Goal: Answer question/provide support

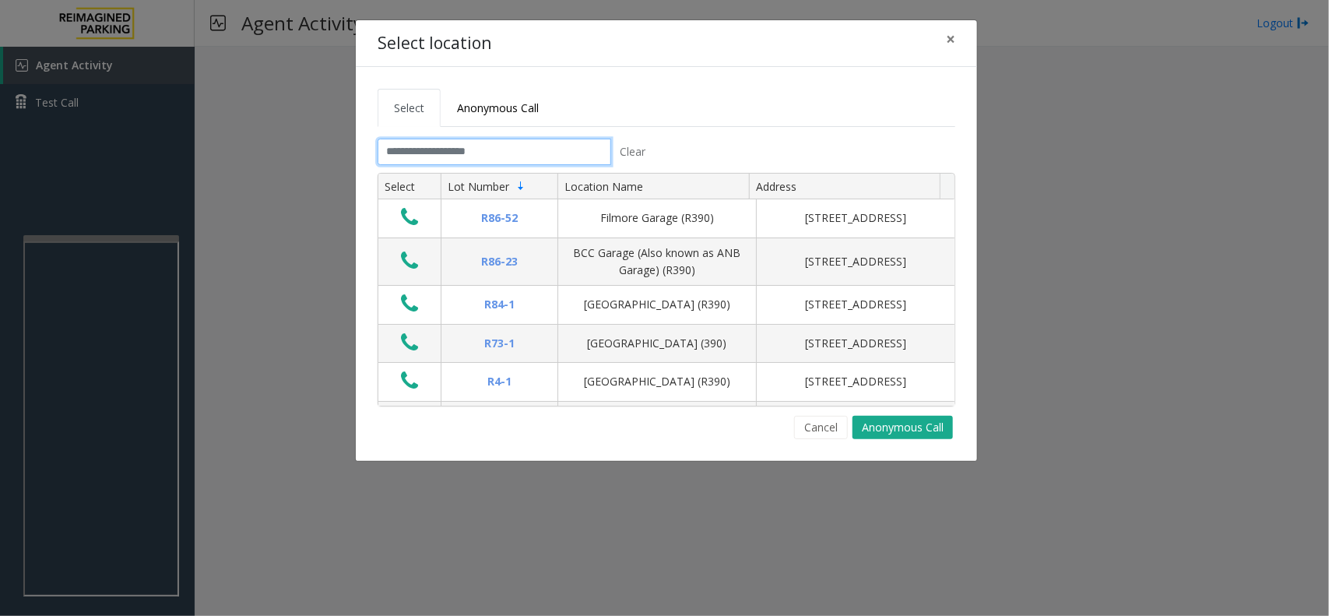
click at [421, 142] on input "text" at bounding box center [495, 152] width 234 height 26
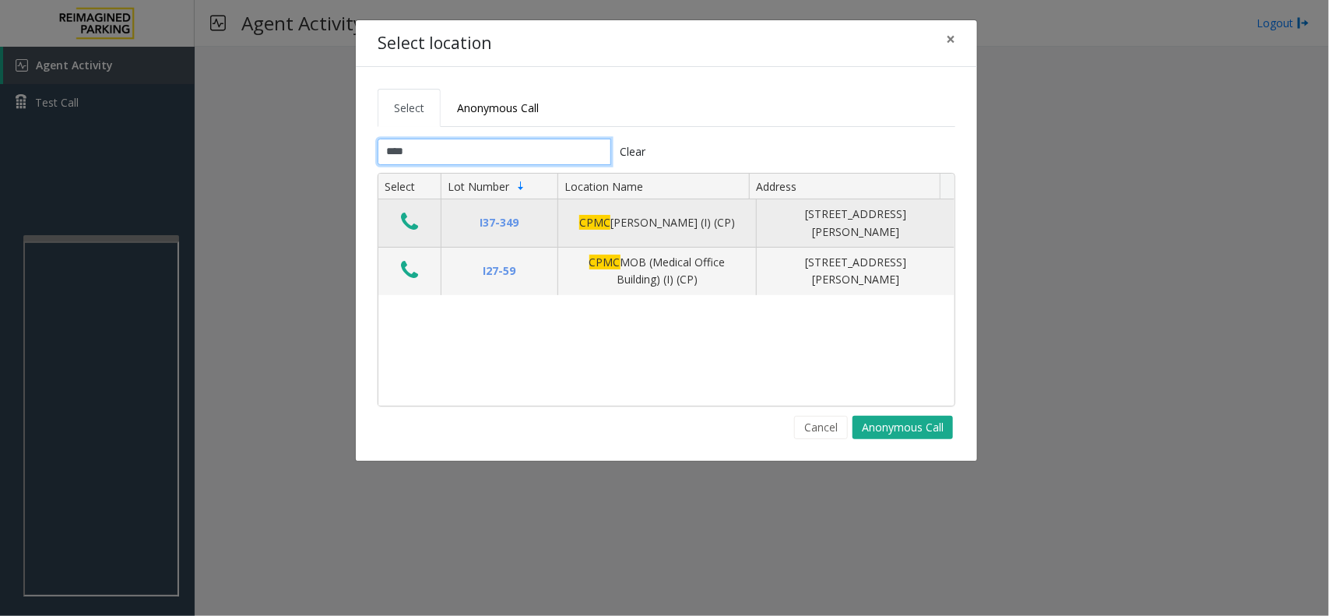
type input "****"
click at [409, 220] on icon "Data table" at bounding box center [409, 222] width 17 height 22
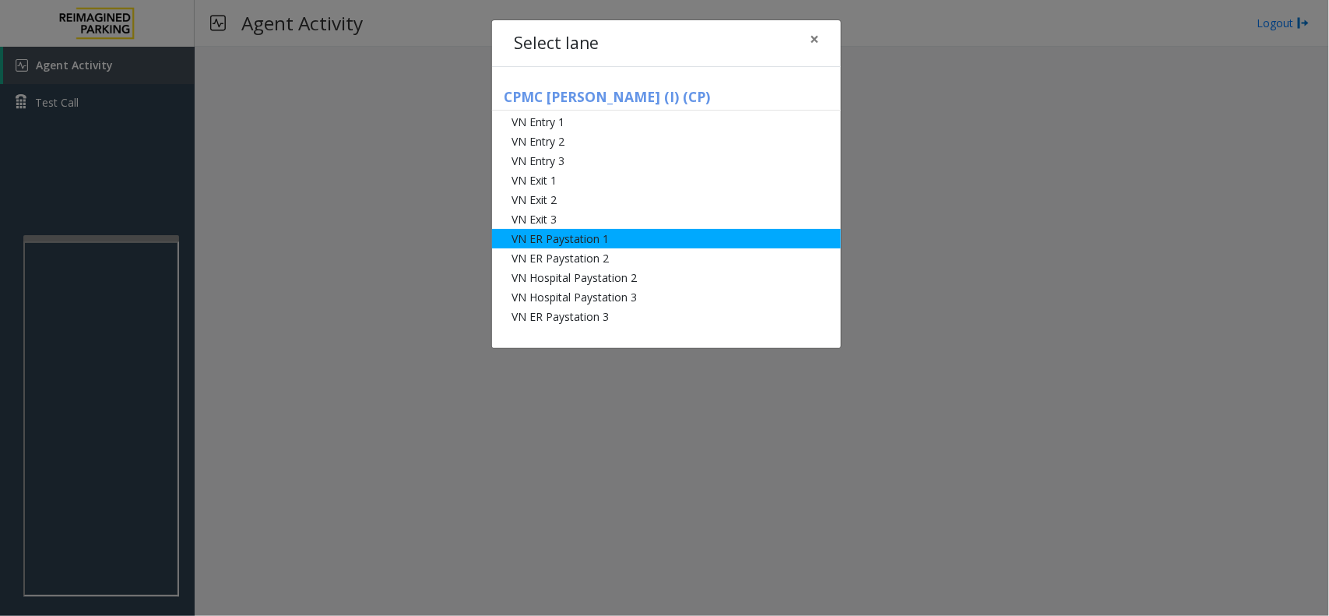
click at [663, 238] on li "VN ER Paystation 1" at bounding box center [666, 238] width 349 height 19
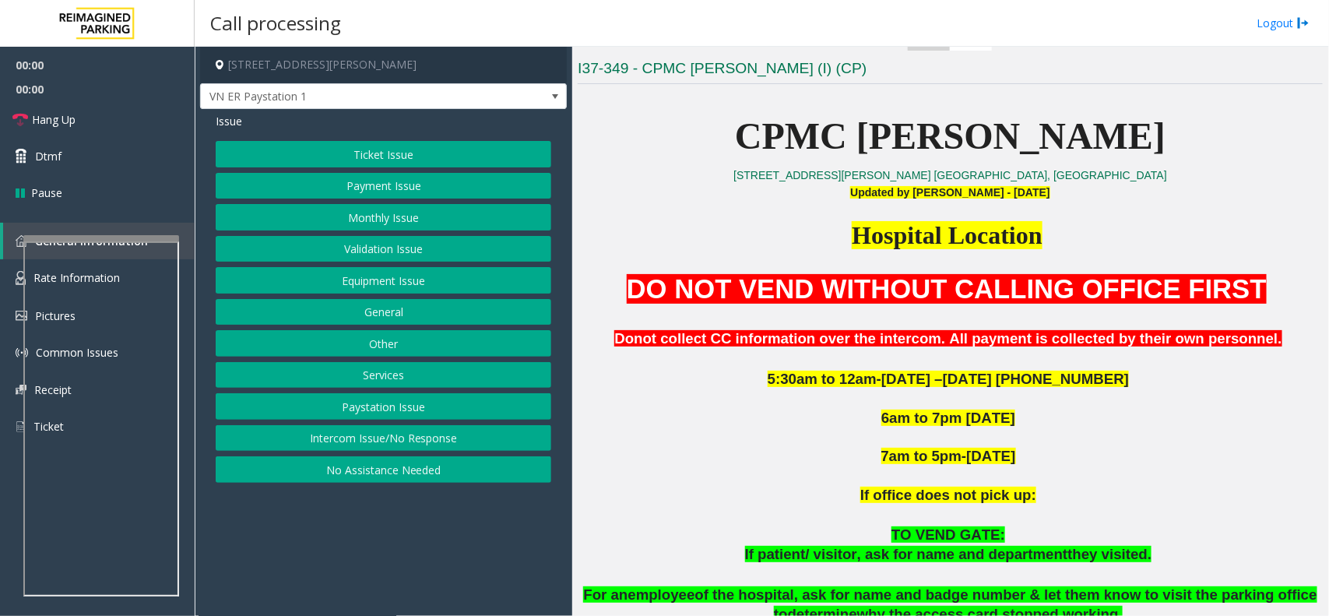
scroll to position [487, 0]
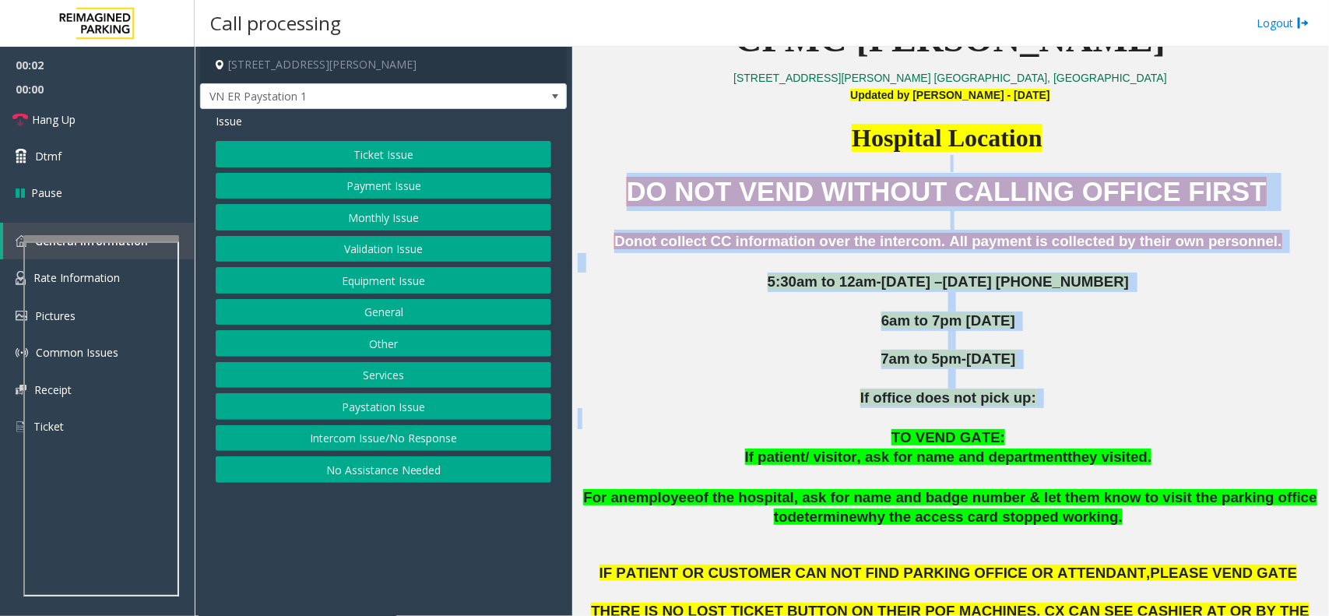
drag, startPoint x: 667, startPoint y: 168, endPoint x: 1047, endPoint y: 419, distance: 455.2
click at [1049, 419] on p at bounding box center [950, 418] width 745 height 21
drag, startPoint x: 1049, startPoint y: 419, endPoint x: 677, endPoint y: 181, distance: 441.9
click at [678, 181] on div "DO NOT VEND WITHOUT CALLING OFFICE FIRST Donot collect CC information over the …" at bounding box center [950, 438] width 745 height 530
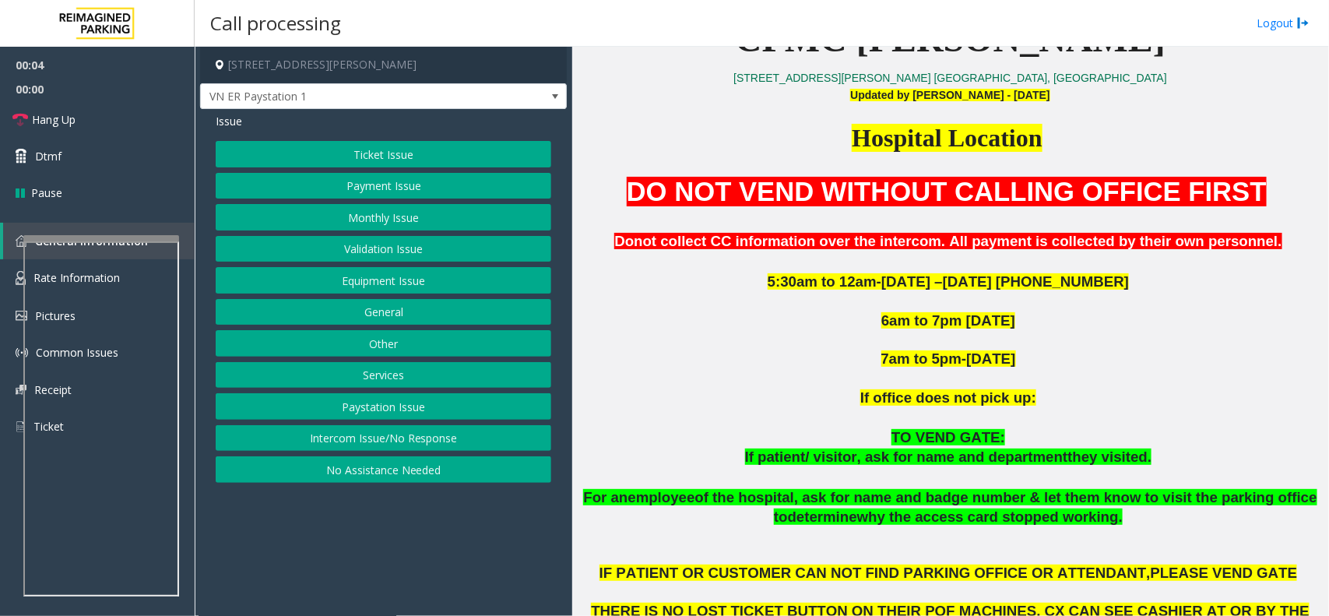
click at [660, 171] on p at bounding box center [950, 163] width 745 height 17
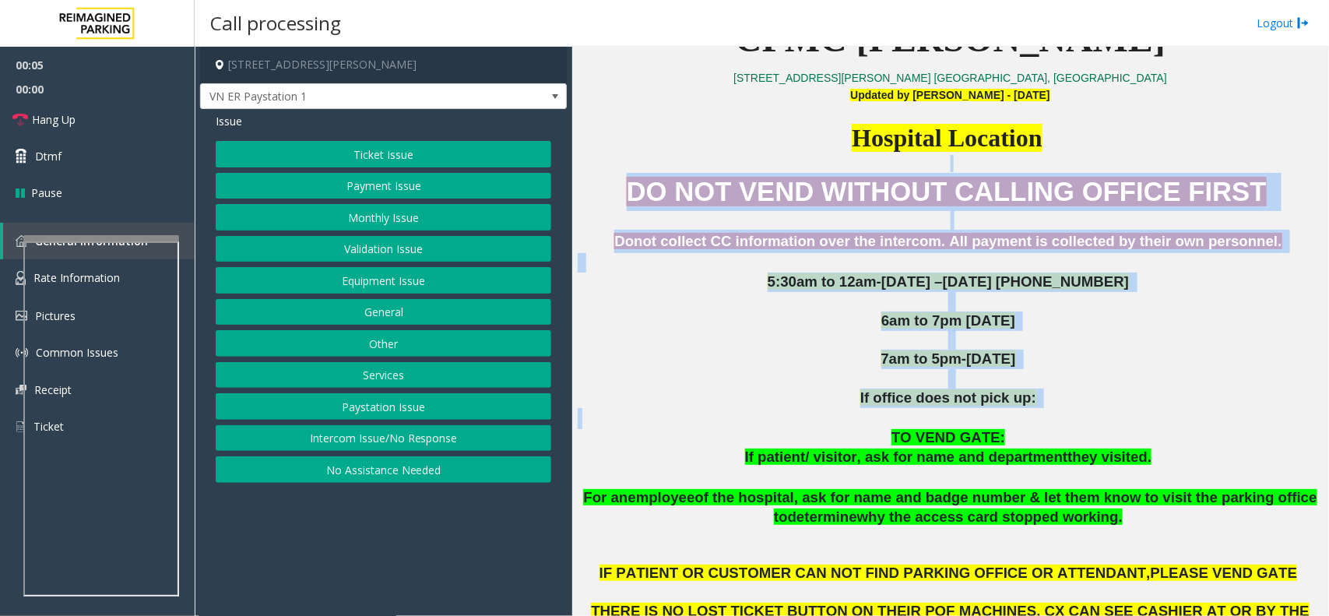
drag, startPoint x: 666, startPoint y: 170, endPoint x: 998, endPoint y: 421, distance: 416.2
click at [1020, 421] on p at bounding box center [950, 418] width 745 height 21
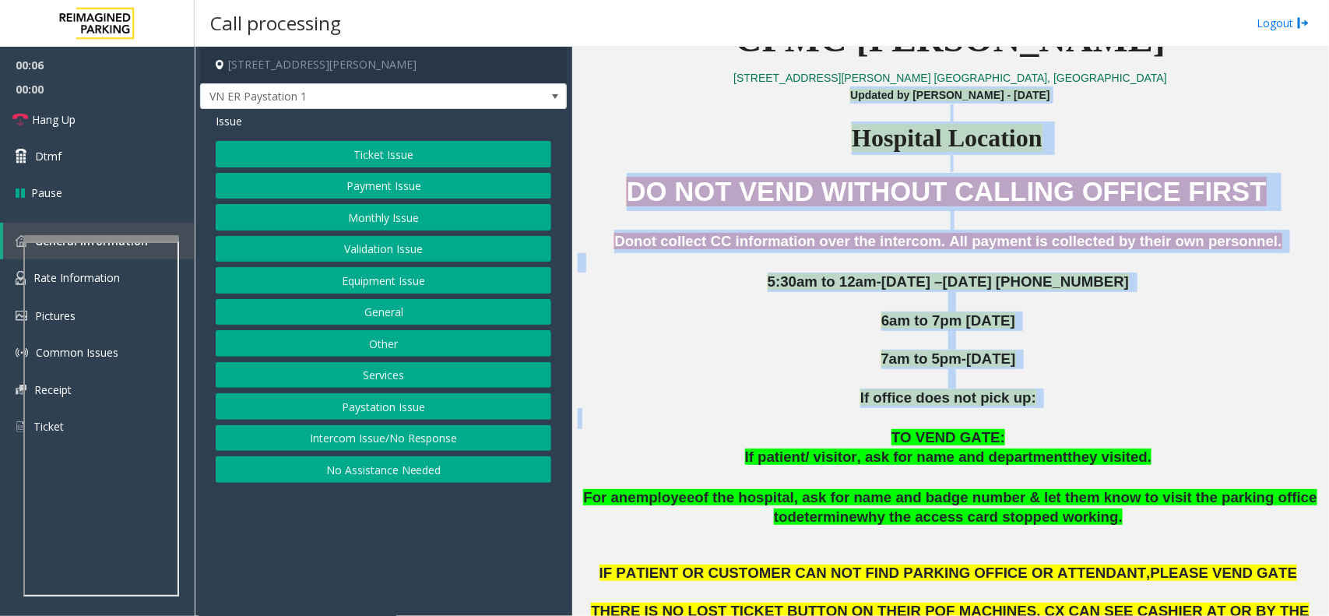
drag, startPoint x: 1025, startPoint y: 410, endPoint x: 699, endPoint y: 103, distance: 447.7
click at [673, 165] on p at bounding box center [950, 163] width 745 height 17
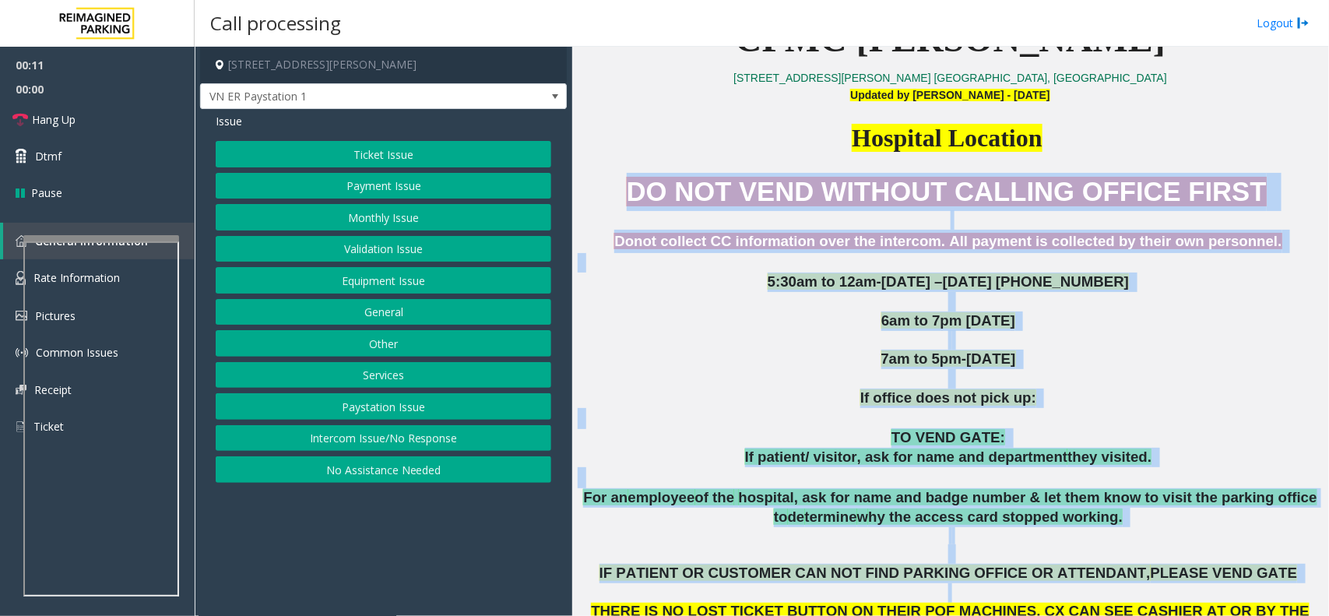
scroll to position [508, 0]
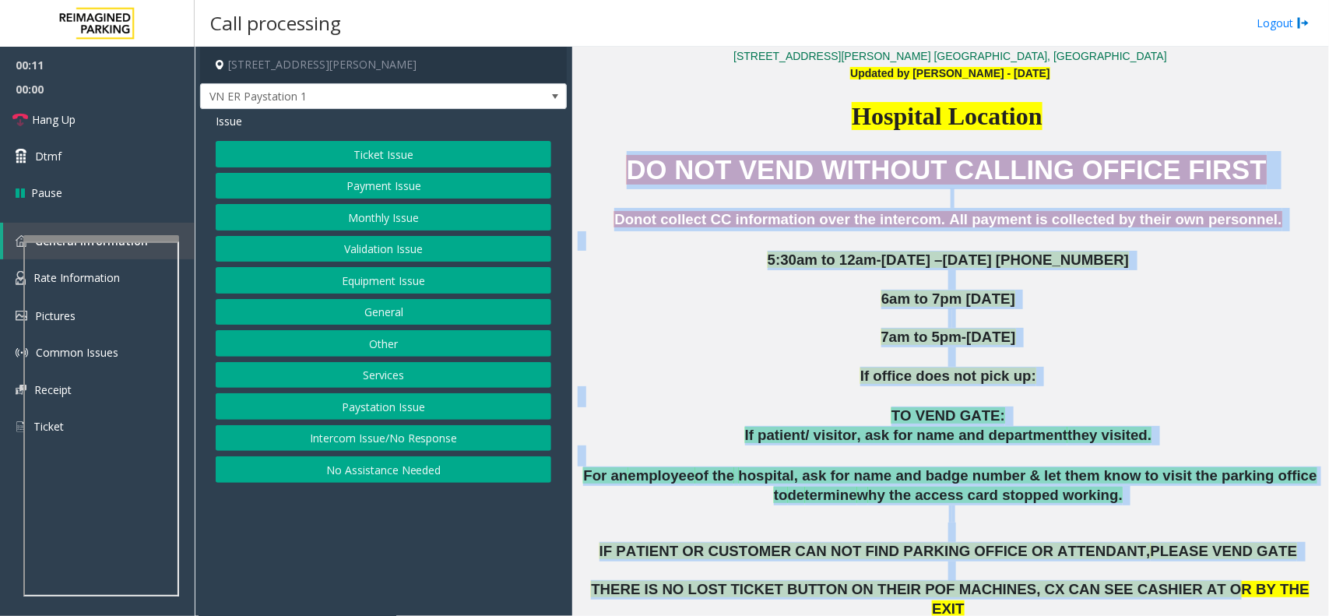
drag, startPoint x: 670, startPoint y: 183, endPoint x: 1160, endPoint y: 600, distance: 644.0
click at [1160, 600] on div "DO NOT VEND WITHOUT CALLING OFFICE FIRST Donot collect CC information over the …" at bounding box center [950, 416] width 745 height 530
click at [1135, 528] on p at bounding box center [950, 523] width 745 height 37
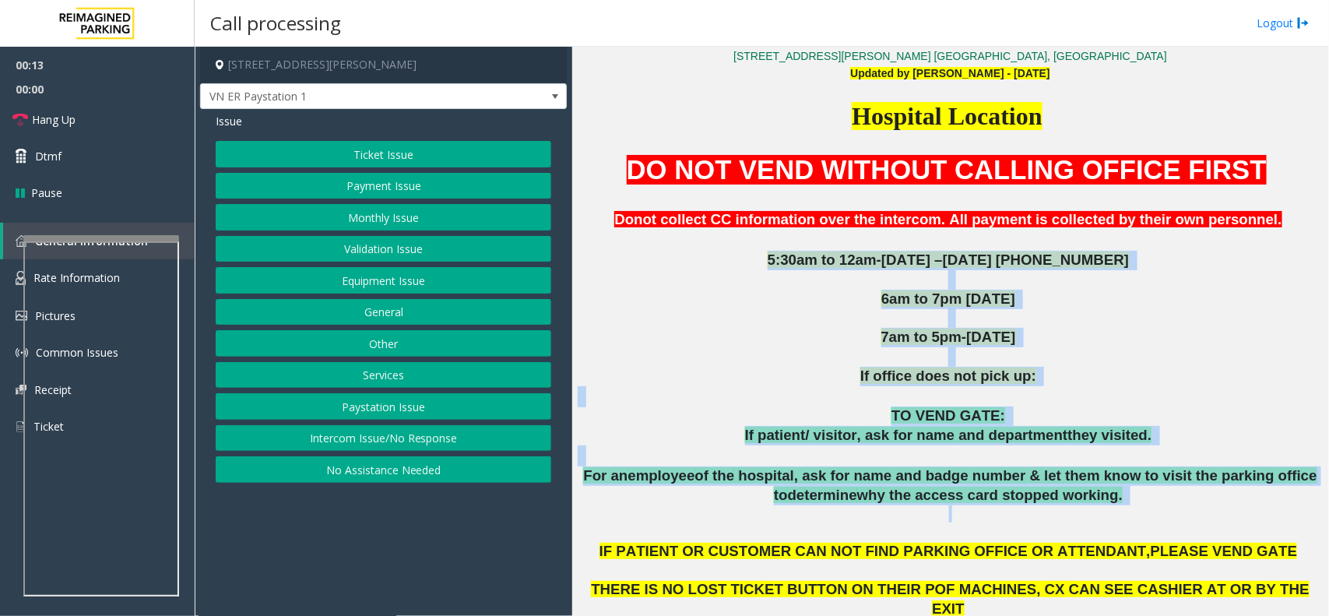
drag, startPoint x: 1129, startPoint y: 511, endPoint x: 693, endPoint y: 254, distance: 506.0
click at [693, 254] on div "DO NOT VEND WITHOUT CALLING OFFICE FIRST Donot collect CC information over the …" at bounding box center [950, 416] width 745 height 530
click at [693, 254] on p "5:30am to 12am-[DATE] –[DATE] [PHONE_NUMBER]" at bounding box center [950, 260] width 745 height 19
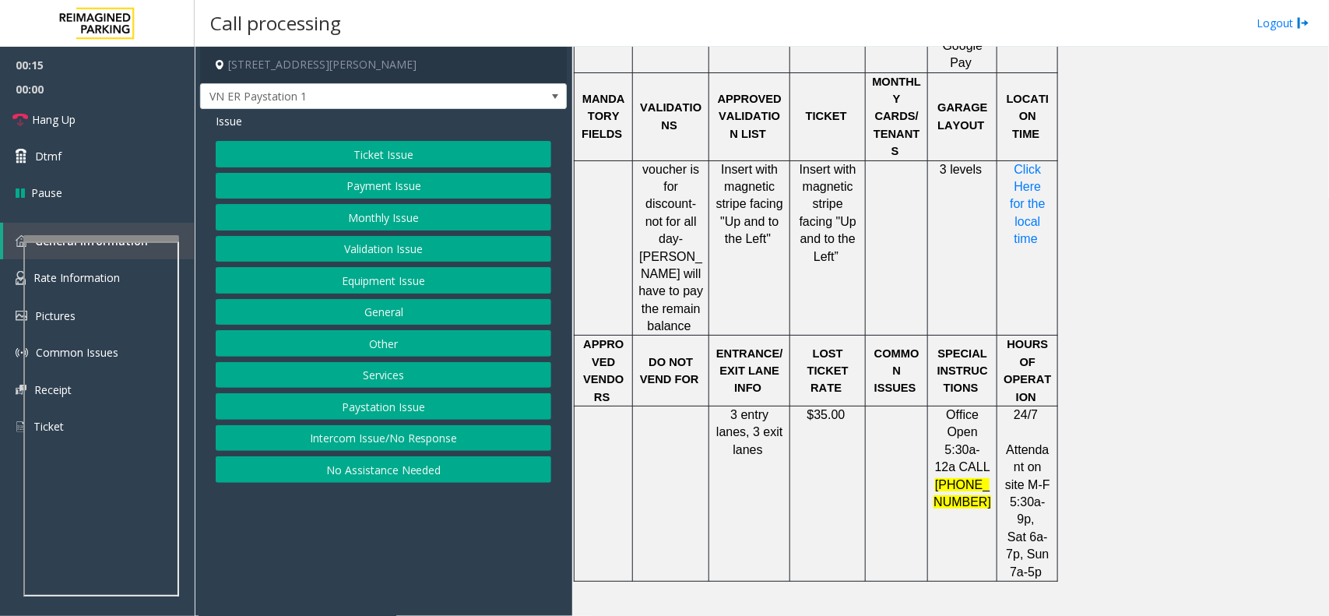
scroll to position [1384, 0]
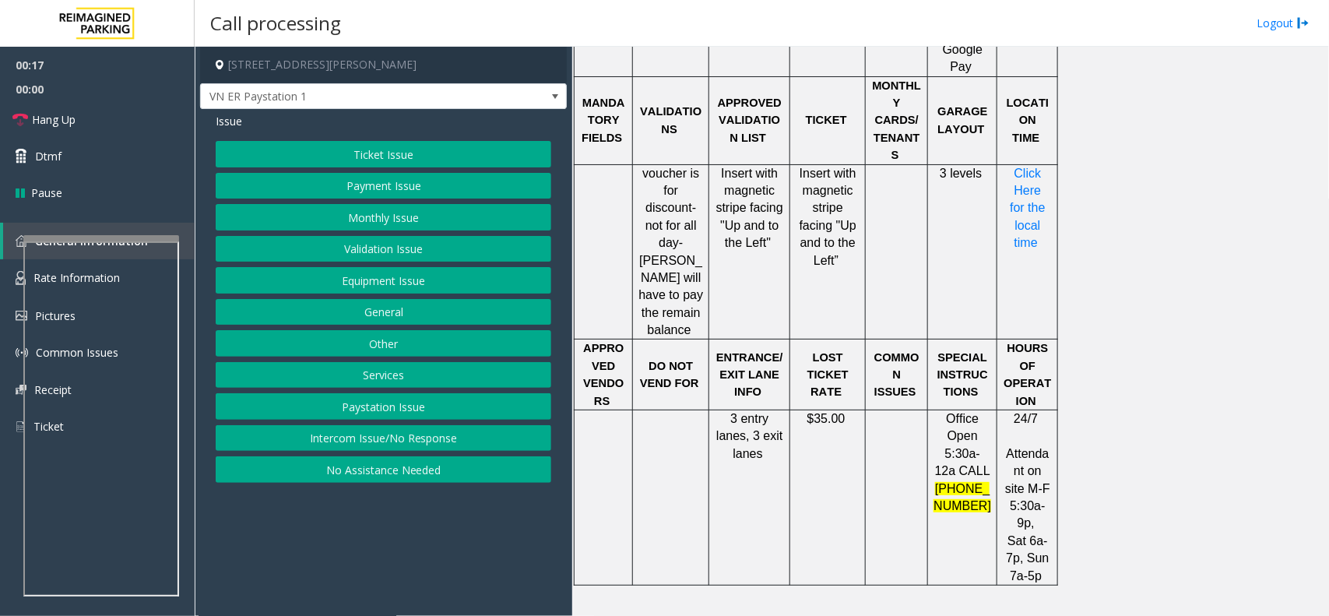
click at [465, 156] on button "Ticket Issue" at bounding box center [384, 154] width 336 height 26
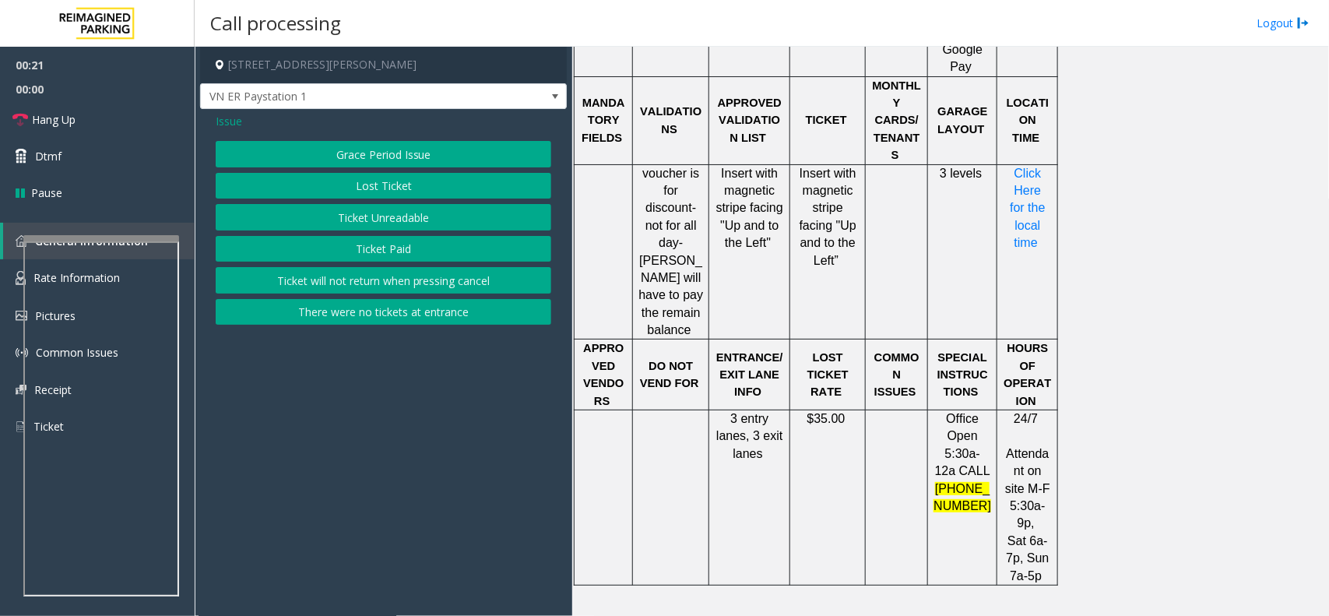
click at [422, 195] on button "Lost Ticket" at bounding box center [384, 186] width 336 height 26
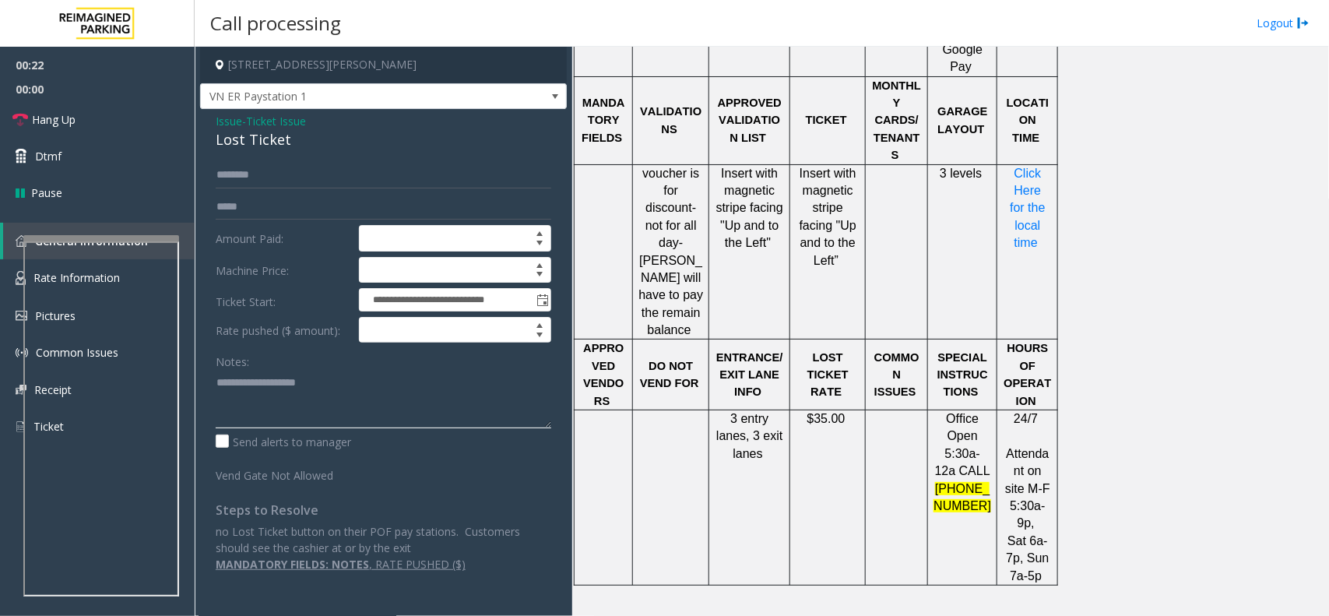
click at [274, 389] on textarea at bounding box center [384, 399] width 336 height 58
click at [273, 146] on div "Lost Ticket" at bounding box center [384, 139] width 336 height 21
copy div "Lost Ticket"
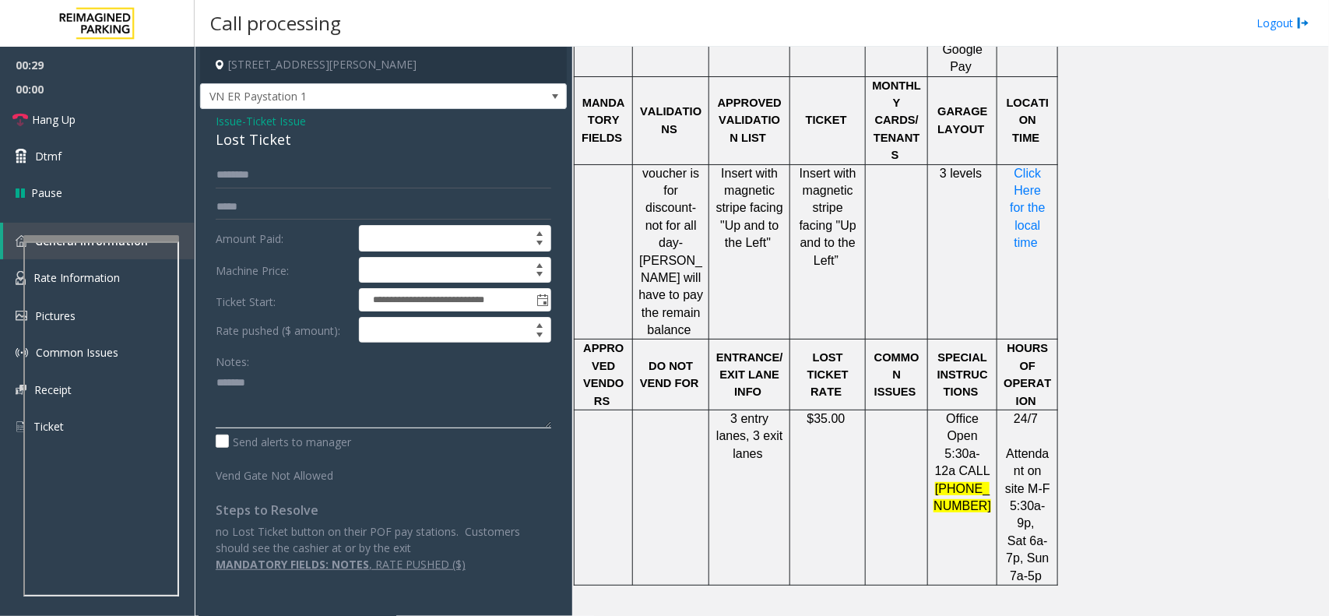
click at [308, 399] on textarea at bounding box center [384, 399] width 336 height 58
paste textarea "**********"
click at [78, 114] on link "Hang Up" at bounding box center [97, 119] width 195 height 37
click at [378, 417] on textarea at bounding box center [384, 399] width 336 height 58
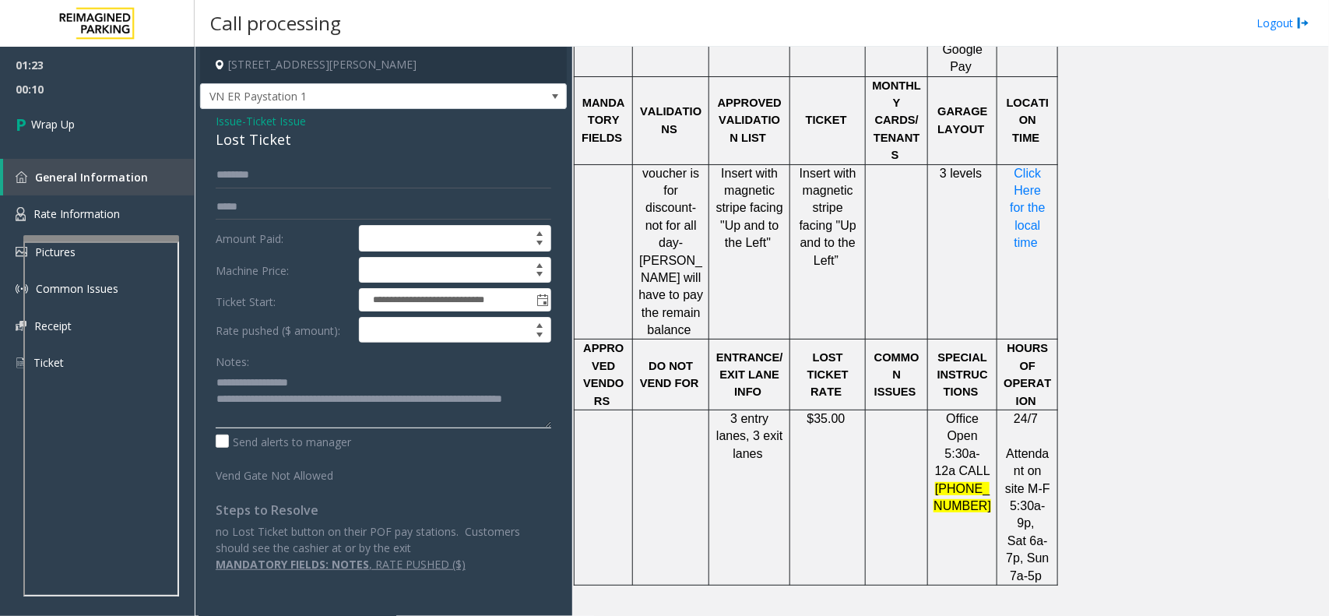
type textarea "**********"
click at [99, 87] on span "00:10" at bounding box center [97, 89] width 195 height 24
click at [106, 123] on link "Wrap Up" at bounding box center [97, 124] width 195 height 46
